Goal: Task Accomplishment & Management: Complete application form

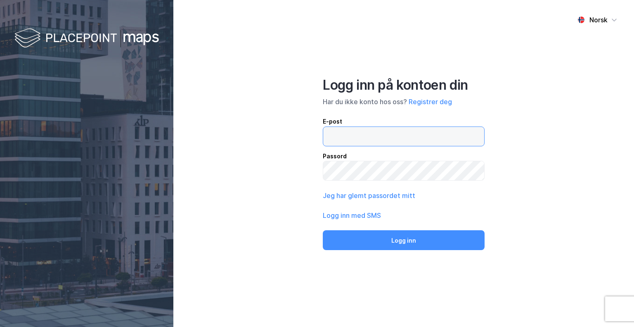
click at [352, 132] on input "email" at bounding box center [403, 136] width 161 height 19
click at [541, 160] on div "Norsk Logg inn på kontoen din Har du ikke konto hos oss? Registrer deg E-post P…" at bounding box center [403, 163] width 461 height 327
click at [351, 136] on input "email" at bounding box center [403, 136] width 161 height 19
click at [293, 147] on div "Norsk Logg inn på kontoen din Har du ikke konto hos oss? Registrer deg E-post P…" at bounding box center [403, 163] width 461 height 327
click at [441, 104] on button "Registrer deg" at bounding box center [430, 102] width 43 height 10
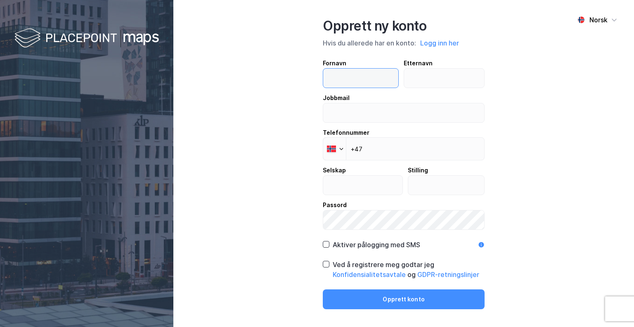
click at [372, 78] on input "text" at bounding box center [360, 78] width 75 height 19
type input "Marius"
type input "Vilming"
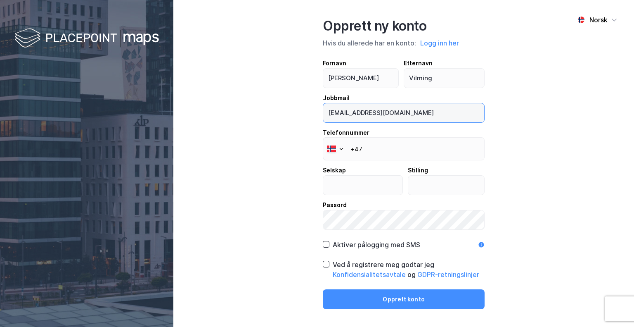
drag, startPoint x: 426, startPoint y: 110, endPoint x: 347, endPoint y: 104, distance: 79.5
click at [347, 104] on input "mariusvilming@hotmail.com" at bounding box center [403, 112] width 161 height 19
type input "marius@maya.no"
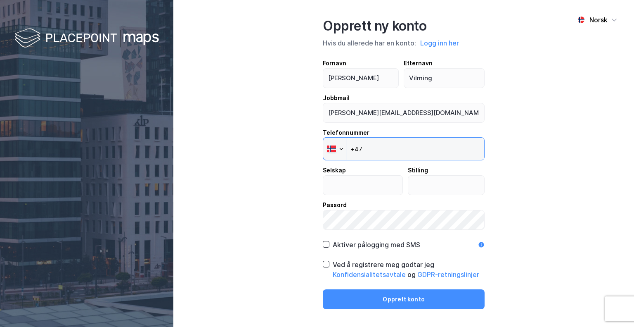
click at [384, 155] on input "+47" at bounding box center [404, 148] width 162 height 23
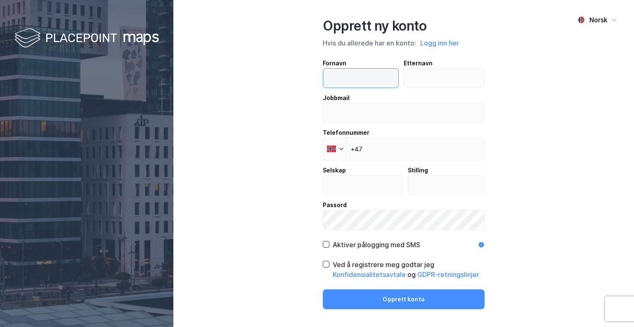
click at [359, 74] on input "text" at bounding box center [360, 78] width 75 height 19
type input "[PERSON_NAME]"
type input "Vilming"
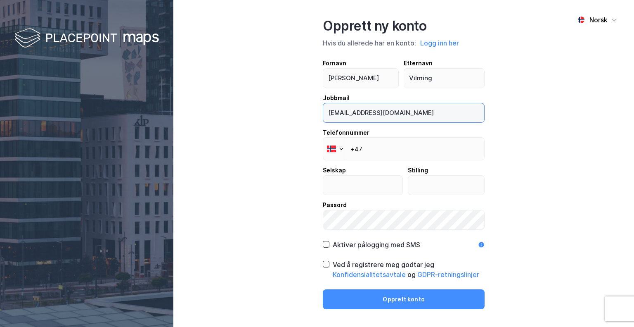
drag, startPoint x: 431, startPoint y: 116, endPoint x: 349, endPoint y: 114, distance: 82.6
click at [349, 114] on input "[EMAIL_ADDRESS][DOMAIN_NAME]" at bounding box center [403, 112] width 161 height 19
type input "[PERSON_NAME][EMAIL_ADDRESS][DOMAIN_NAME]"
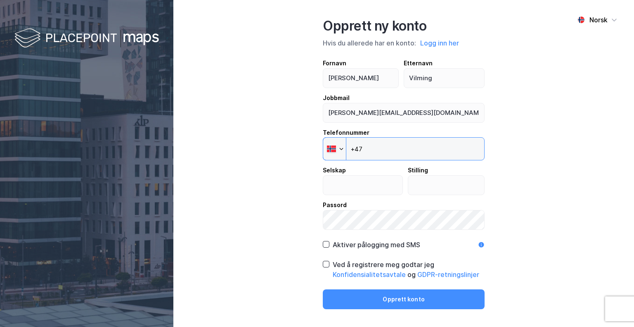
click at [368, 149] on input "+47" at bounding box center [404, 148] width 162 height 23
type input "+47 941 47 421"
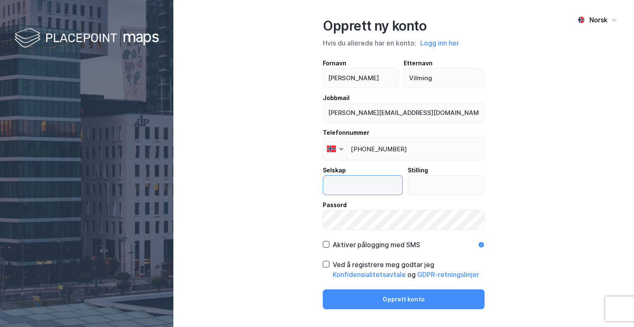
click at [354, 184] on input "text" at bounding box center [362, 185] width 79 height 19
type input "MAYA"
click at [425, 191] on input "text" at bounding box center [446, 185] width 76 height 19
type input "Jr. Eiendomsforvalter"
click at [327, 264] on icon at bounding box center [326, 264] width 6 height 6
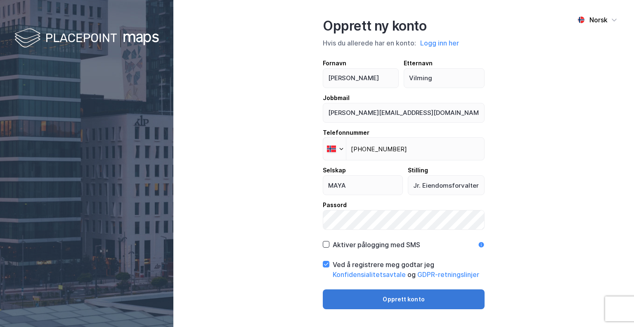
click at [383, 297] on button "Opprett konto" at bounding box center [404, 299] width 162 height 20
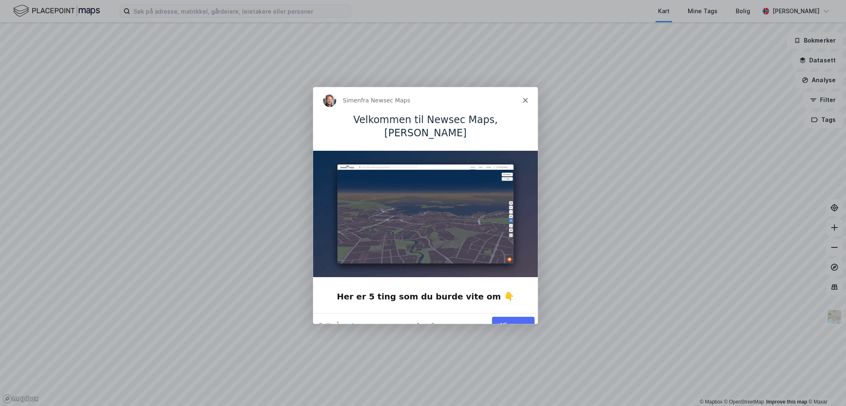
click at [517, 320] on div "Vis meg" at bounding box center [512, 324] width 43 height 17
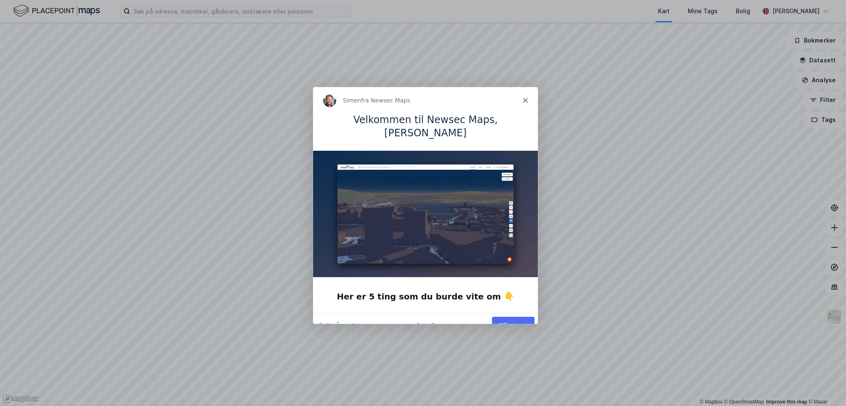
click at [519, 316] on button "Vis meg" at bounding box center [512, 324] width 43 height 17
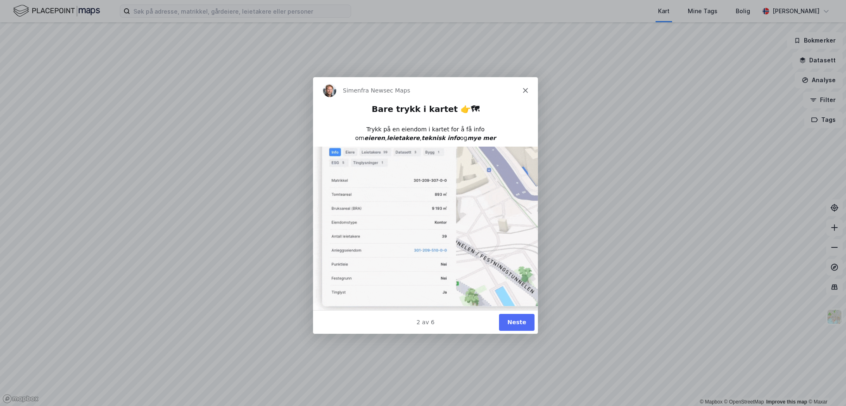
click at [513, 319] on button "Neste" at bounding box center [516, 321] width 36 height 17
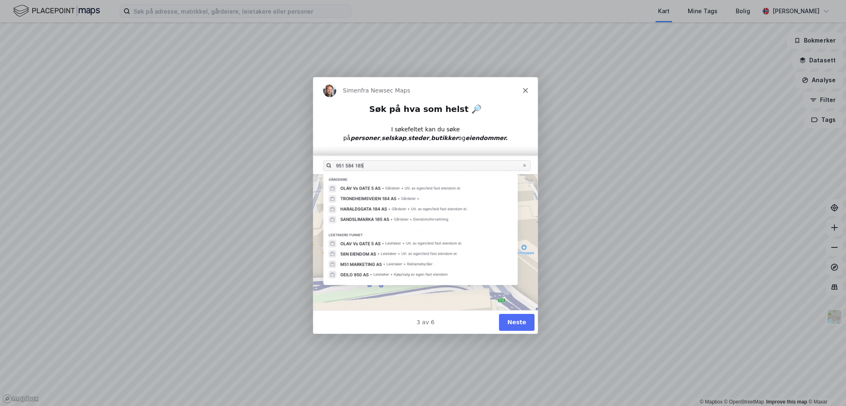
click at [517, 319] on button "Neste" at bounding box center [516, 321] width 36 height 17
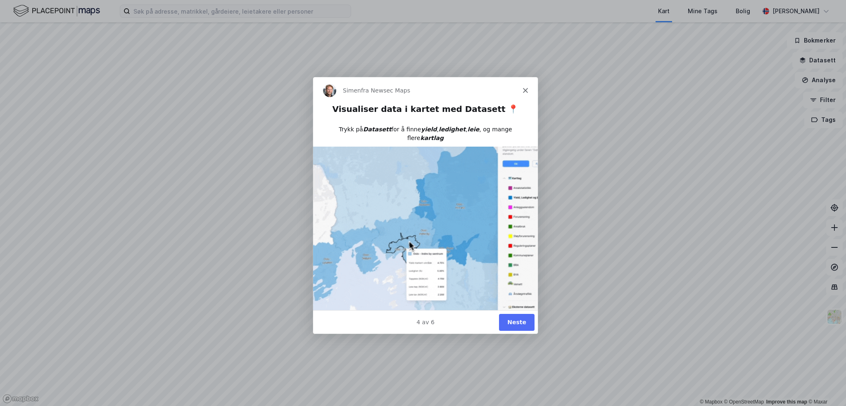
click at [517, 320] on button "Neste" at bounding box center [516, 321] width 36 height 17
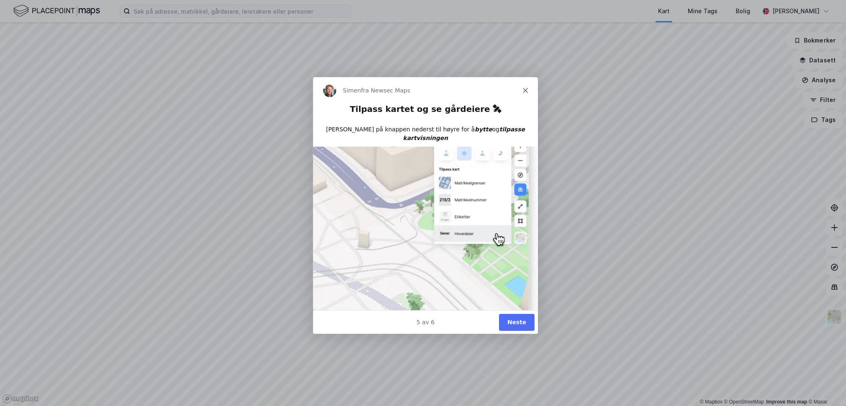
click at [517, 321] on button "Neste" at bounding box center [516, 321] width 36 height 17
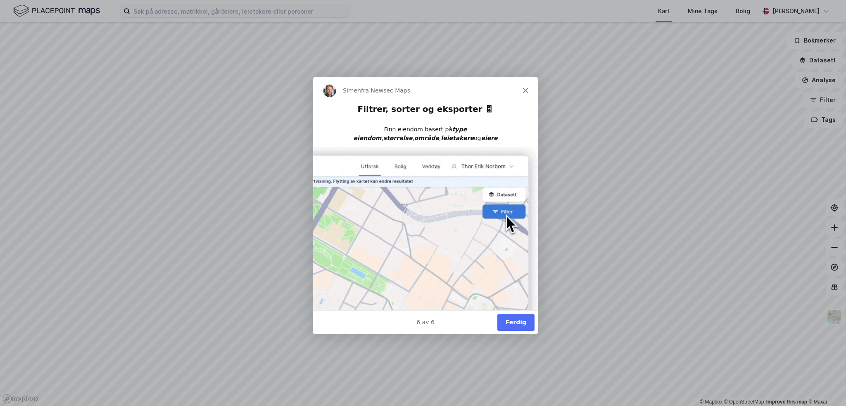
click at [517, 321] on button "Ferdig" at bounding box center [515, 321] width 37 height 17
